Goal: Navigation & Orientation: Go to known website

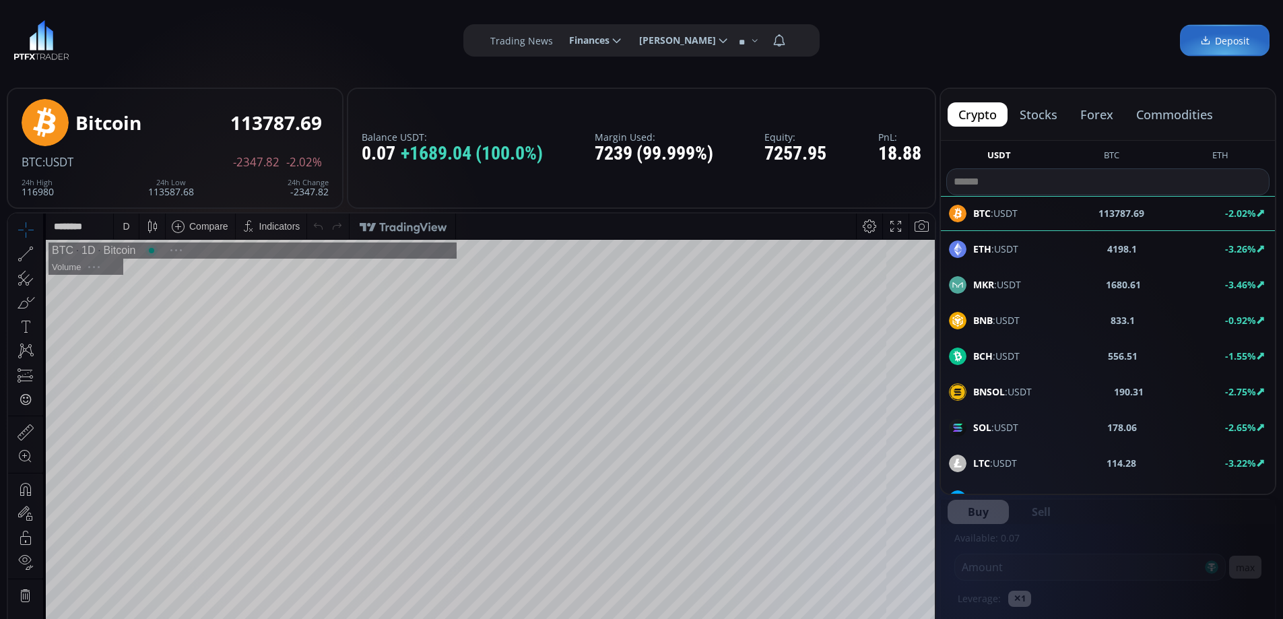
scroll to position [187, 0]
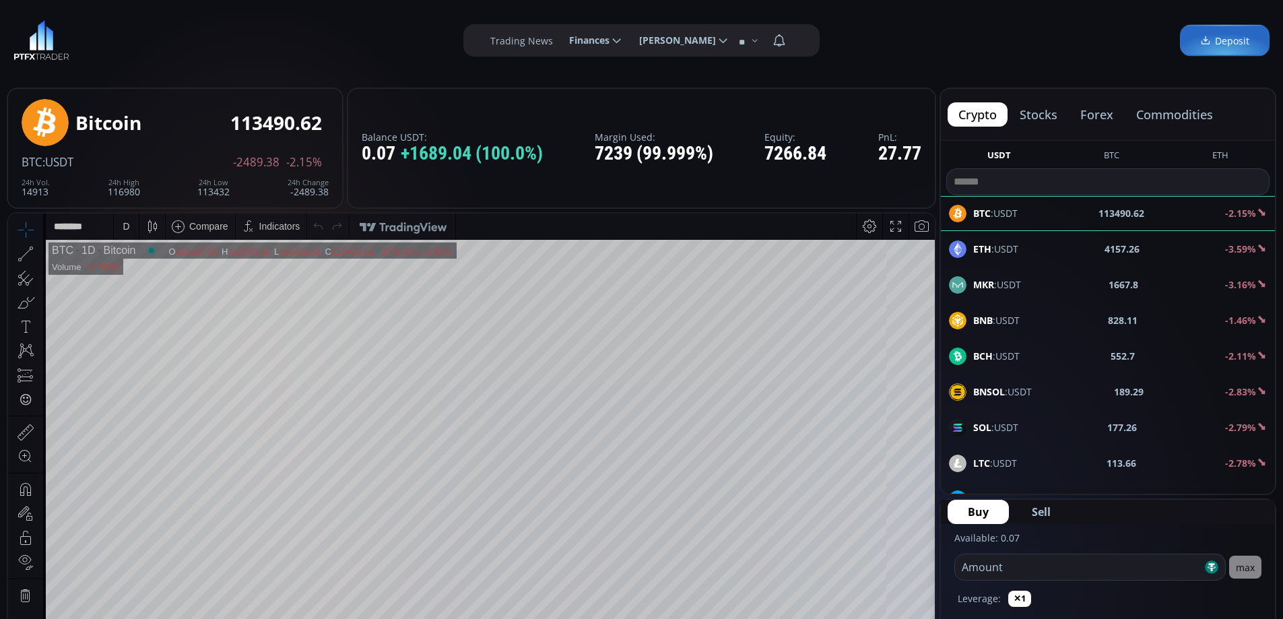
scroll to position [187, 0]
